Goal: Use online tool/utility: Utilize a website feature to perform a specific function

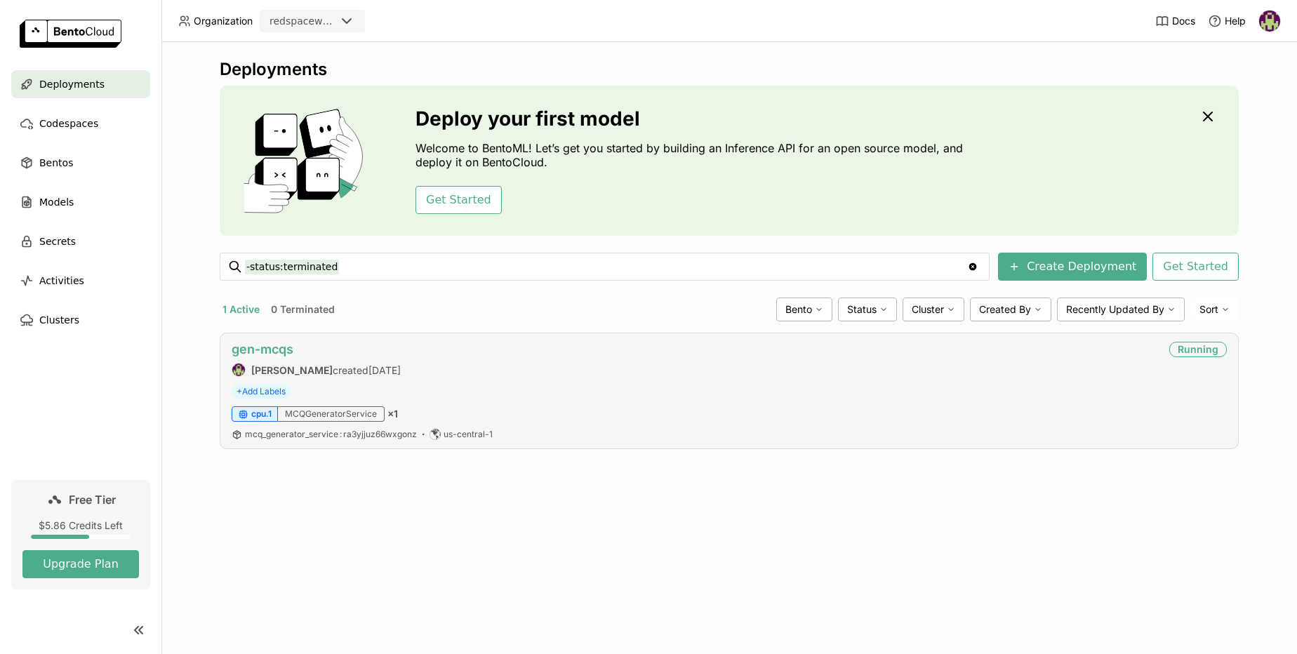
click at [256, 350] on link "gen-mcqs" at bounding box center [263, 349] width 62 height 15
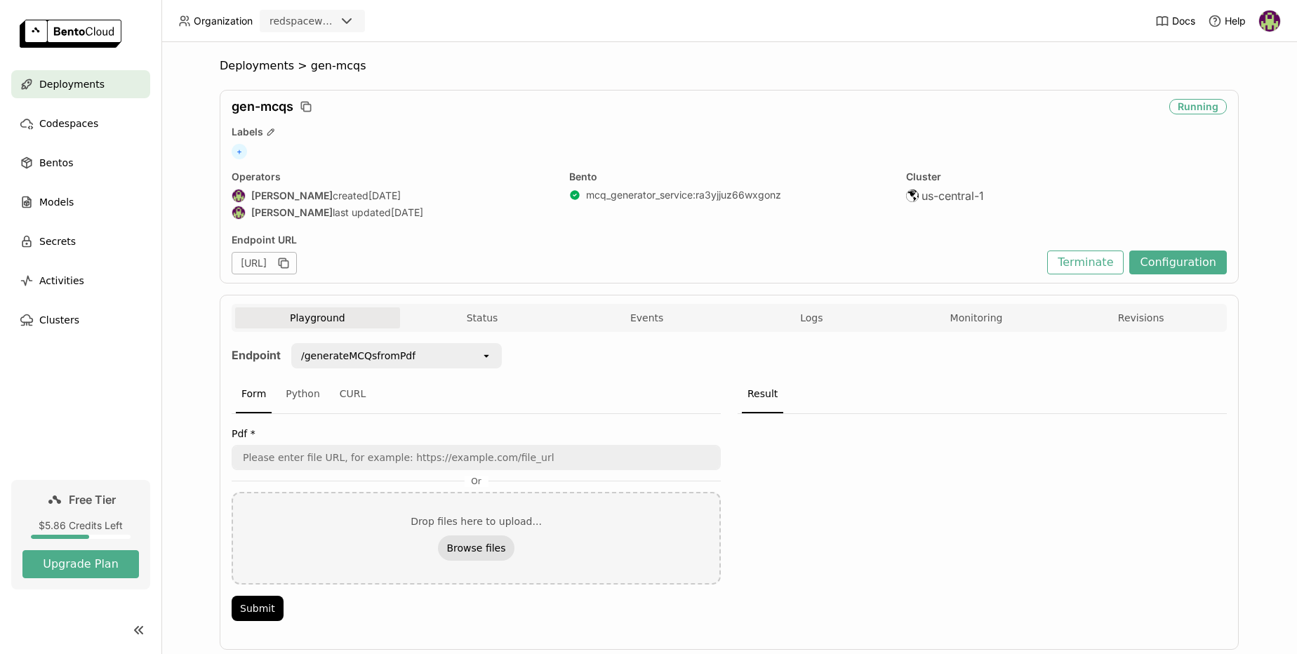
click at [475, 554] on button "Browse files" at bounding box center [476, 547] width 76 height 25
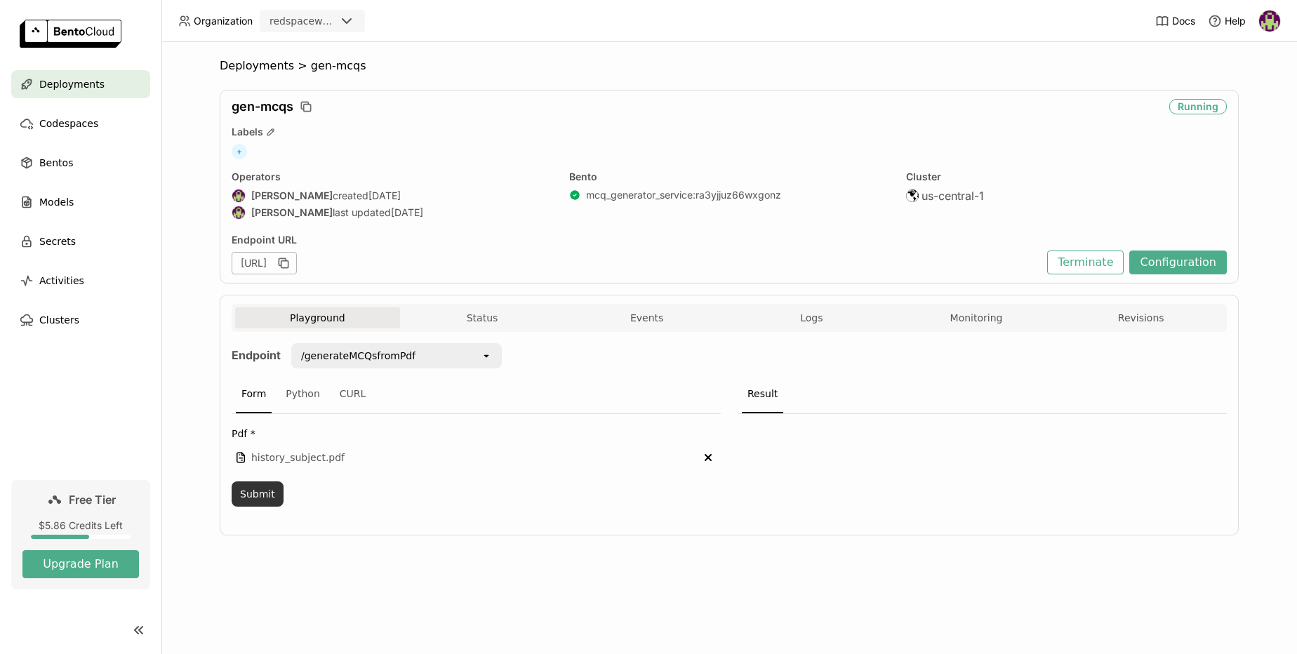
click at [265, 499] on button "Submit" at bounding box center [258, 493] width 52 height 25
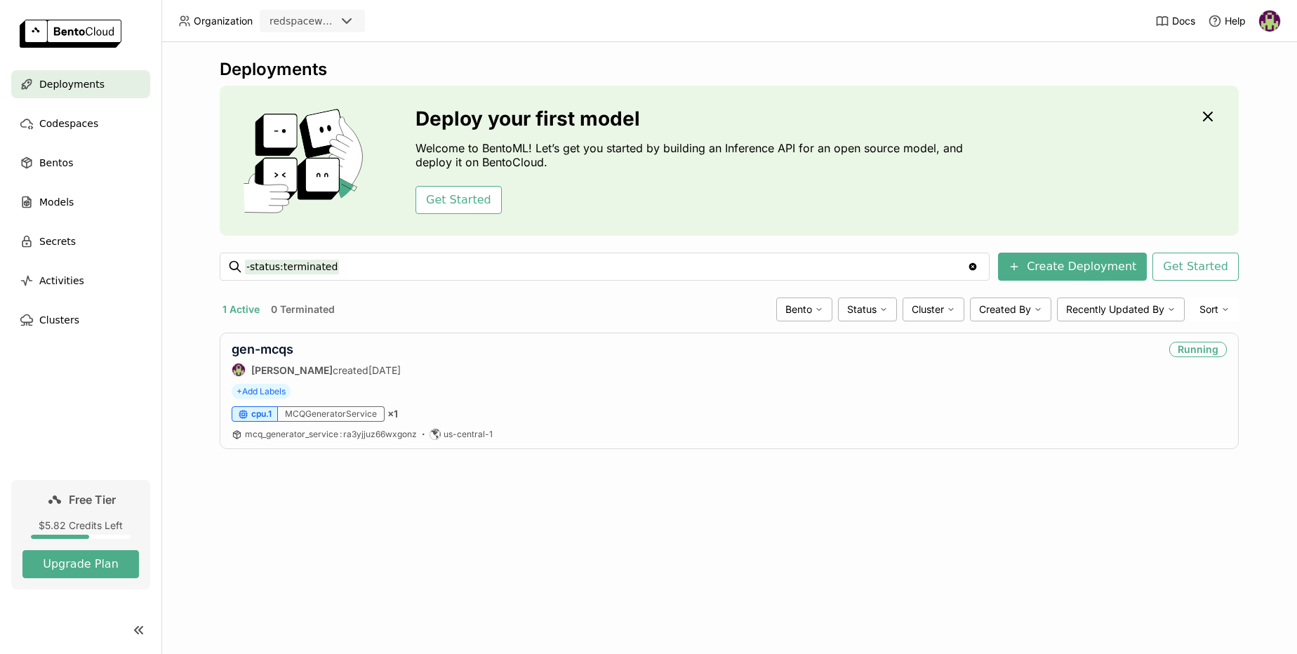
click at [58, 30] on img at bounding box center [71, 34] width 102 height 28
